Goal: Information Seeking & Learning: Learn about a topic

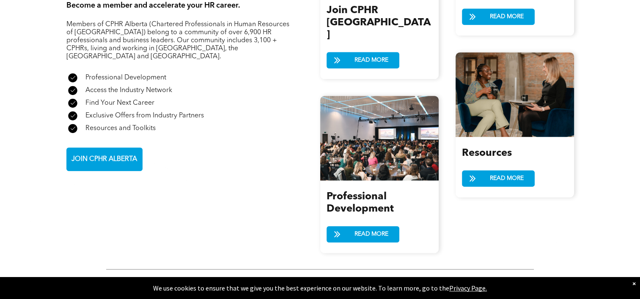
scroll to position [1022, 0]
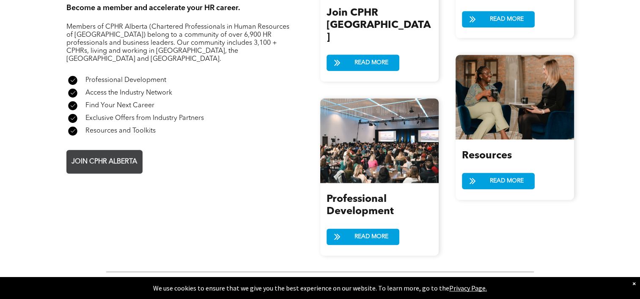
click at [129, 154] on span "JOIN CPHR ALBERTA" at bounding box center [103, 162] width 71 height 16
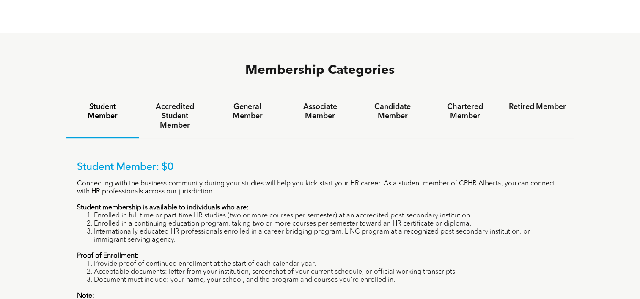
scroll to position [523, 0]
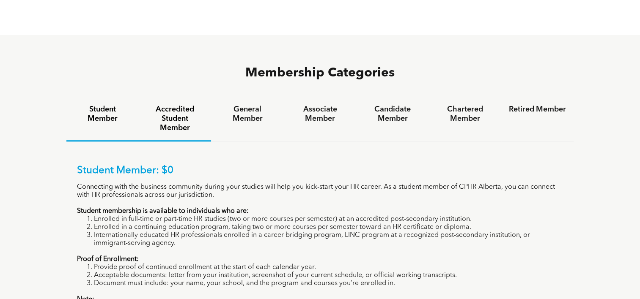
click at [178, 105] on h4 "Accredited Student Member" at bounding box center [174, 119] width 57 height 28
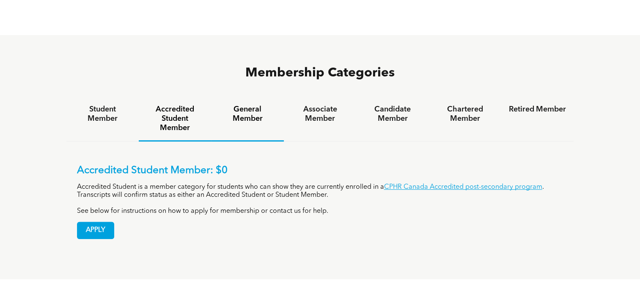
click at [255, 105] on h4 "General Member" at bounding box center [247, 114] width 57 height 19
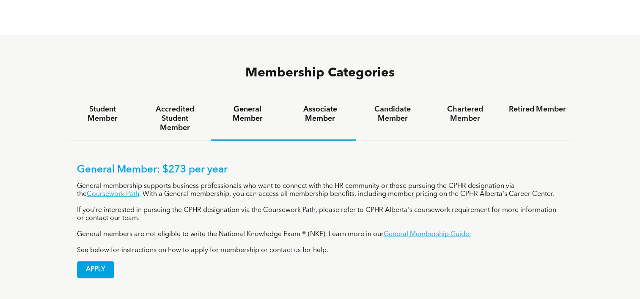
click at [320, 105] on h4 "Associate Member" at bounding box center [319, 114] width 57 height 19
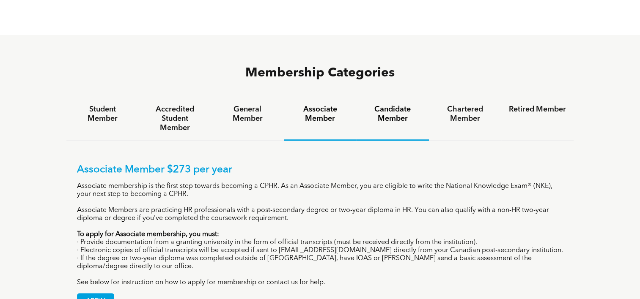
click at [389, 105] on h4 "Candidate Member" at bounding box center [392, 114] width 57 height 19
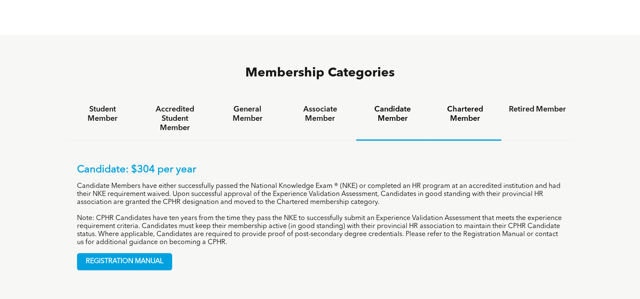
click at [469, 105] on h4 "Chartered Member" at bounding box center [464, 114] width 57 height 19
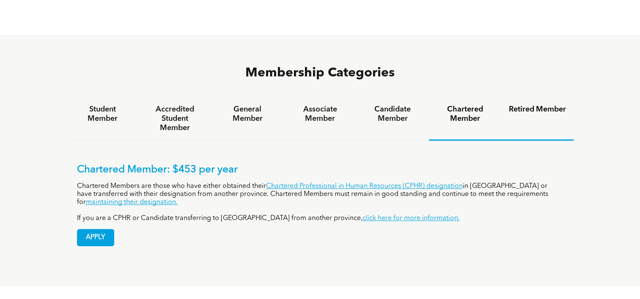
click at [529, 105] on h4 "Retired Member" at bounding box center [537, 109] width 57 height 9
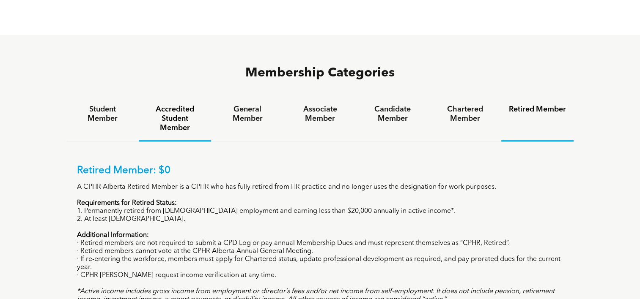
click at [181, 105] on h4 "Accredited Student Member" at bounding box center [174, 119] width 57 height 28
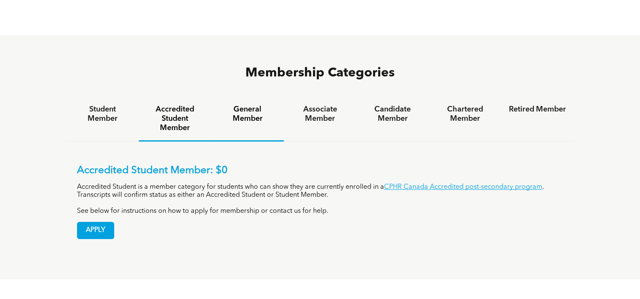
click at [243, 105] on h4 "General Member" at bounding box center [247, 114] width 57 height 19
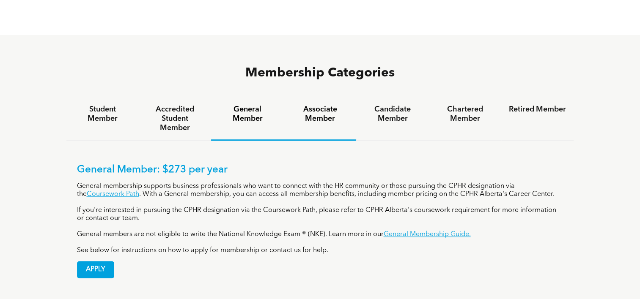
click at [312, 105] on h4 "Associate Member" at bounding box center [319, 114] width 57 height 19
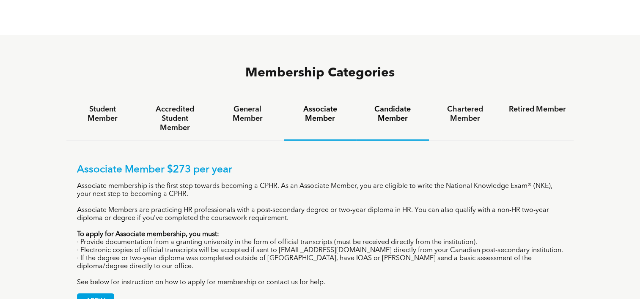
click at [387, 105] on h4 "Candidate Member" at bounding box center [392, 114] width 57 height 19
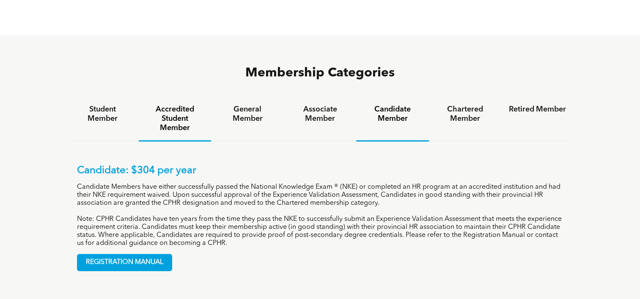
click at [171, 105] on h4 "Accredited Student Member" at bounding box center [174, 119] width 57 height 28
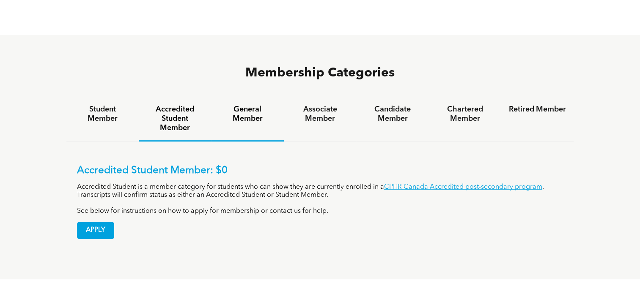
click at [246, 105] on h4 "General Member" at bounding box center [247, 114] width 57 height 19
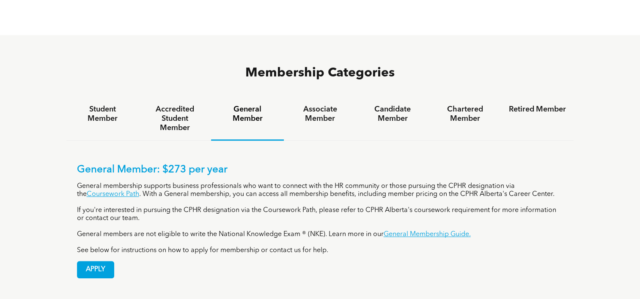
scroll to position [0, 0]
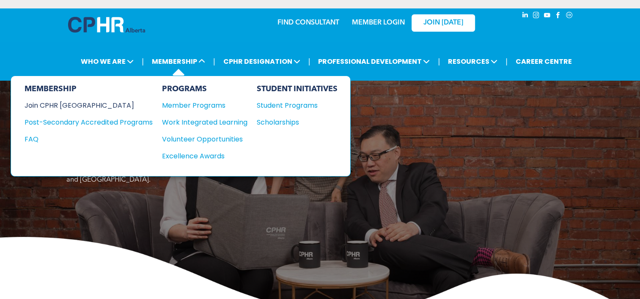
click at [76, 105] on div "Join CPHR [GEOGRAPHIC_DATA]" at bounding box center [82, 105] width 115 height 11
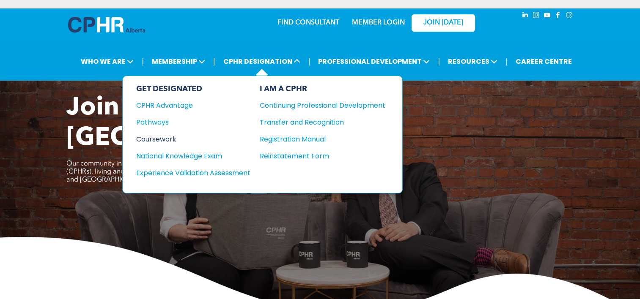
click at [160, 140] on div "Coursework" at bounding box center [187, 139] width 103 height 11
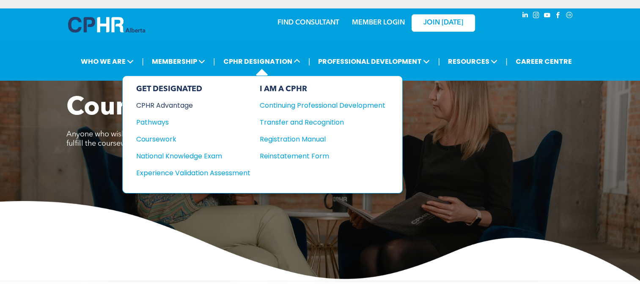
click at [167, 108] on div "CPHR Advantage" at bounding box center [187, 105] width 103 height 11
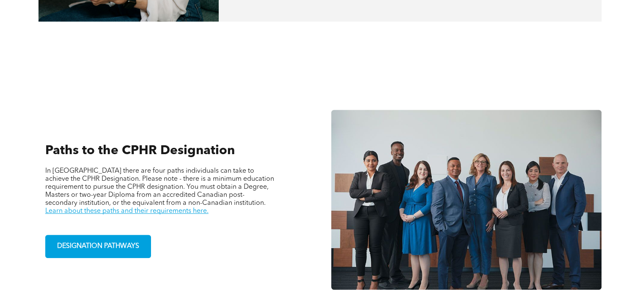
scroll to position [566, 0]
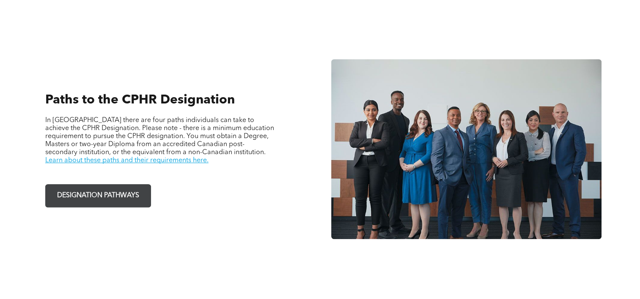
click at [113, 189] on span "DESIGNATION PATHWAYS" at bounding box center [98, 196] width 88 height 16
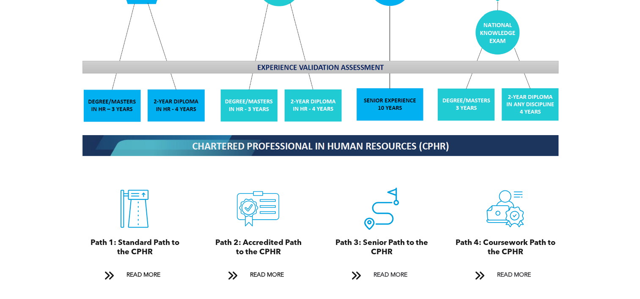
scroll to position [854, 0]
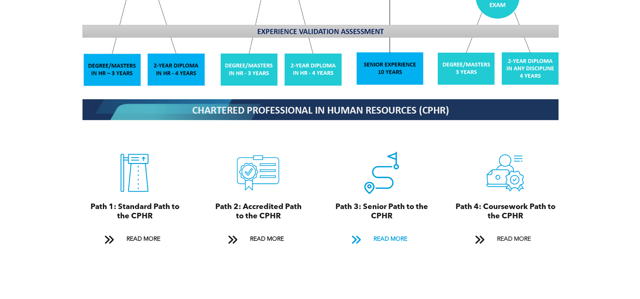
click at [395, 232] on span "READ MORE" at bounding box center [390, 240] width 40 height 16
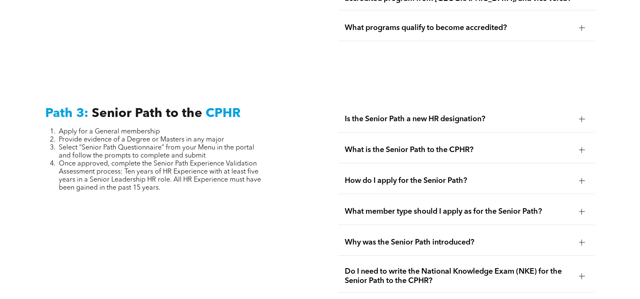
scroll to position [2106, 0]
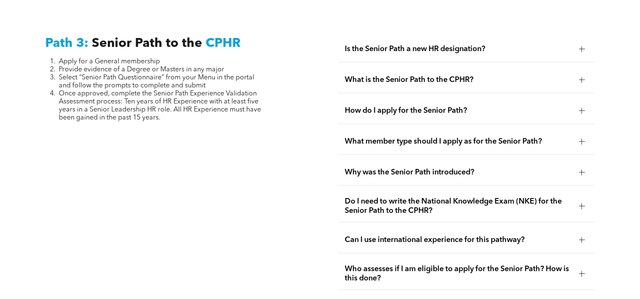
click at [580, 46] on div at bounding box center [581, 49] width 6 height 6
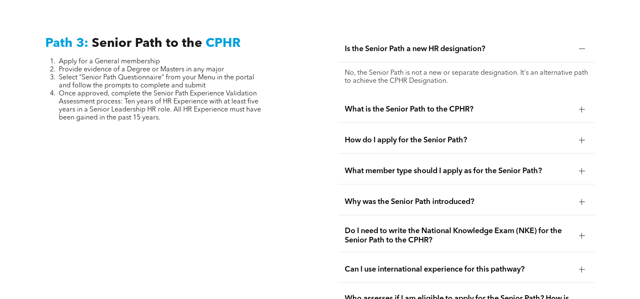
click at [582, 107] on div at bounding box center [581, 110] width 6 height 6
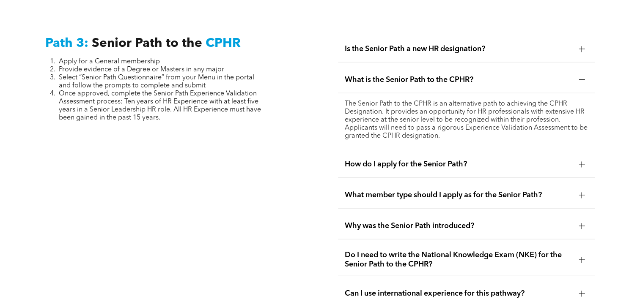
click at [581, 161] on div at bounding box center [581, 164] width 0 height 6
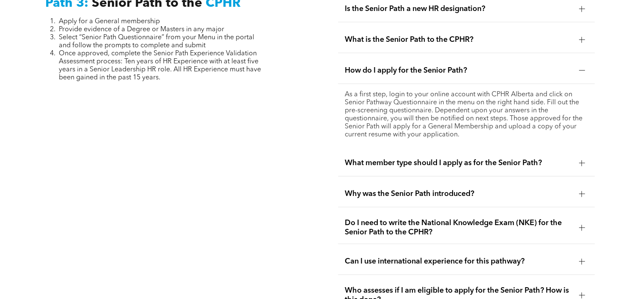
scroll to position [2150, 0]
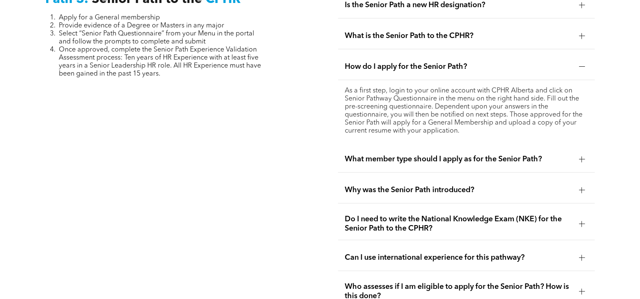
click at [583, 156] on div at bounding box center [581, 159] width 6 height 6
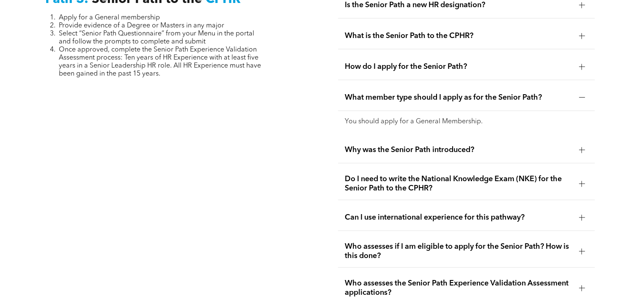
click at [582, 150] on div at bounding box center [581, 150] width 6 height 0
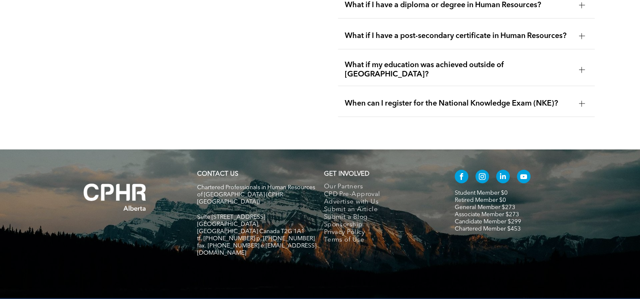
scroll to position [2821, 0]
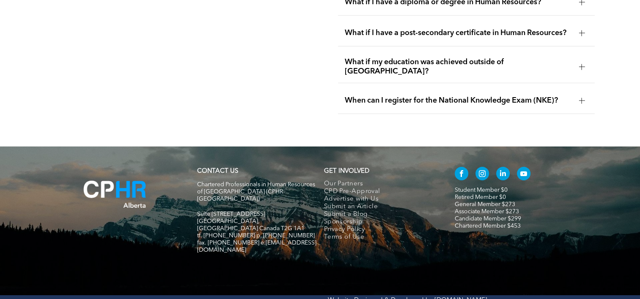
click at [129, 182] on img at bounding box center [114, 195] width 97 height 62
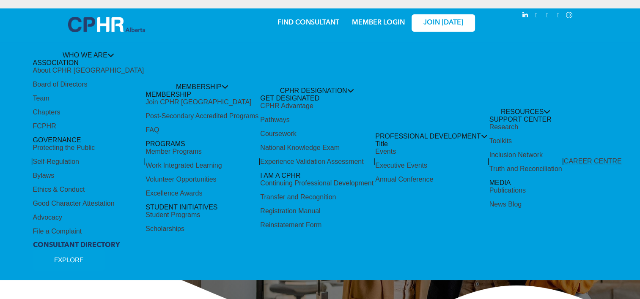
click at [463, 24] on span "JOIN [DATE]" at bounding box center [443, 23] width 40 height 8
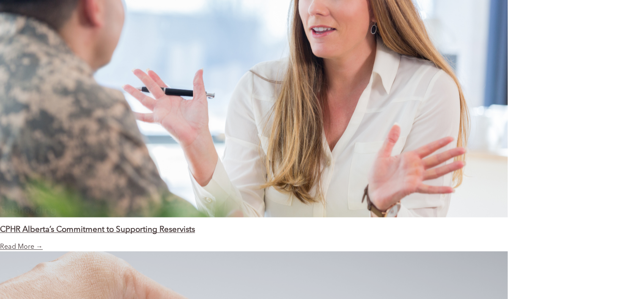
scroll to position [930, 0]
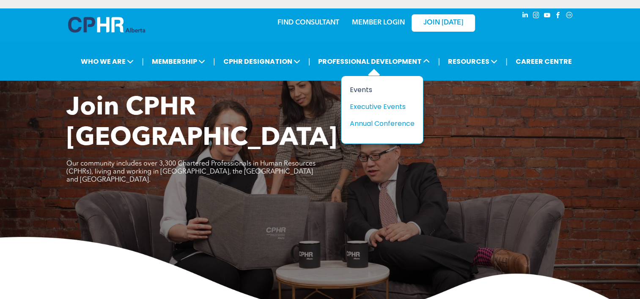
click at [367, 90] on div "Events" at bounding box center [379, 90] width 58 height 11
